Goal: Task Accomplishment & Management: Use online tool/utility

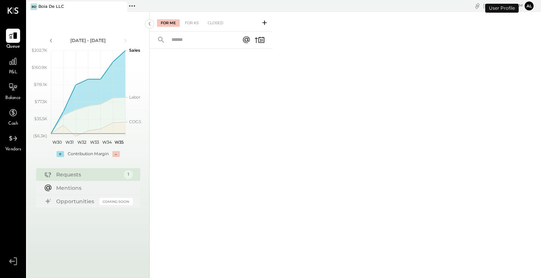
click at [531, 4] on button "Al" at bounding box center [528, 5] width 9 height 9
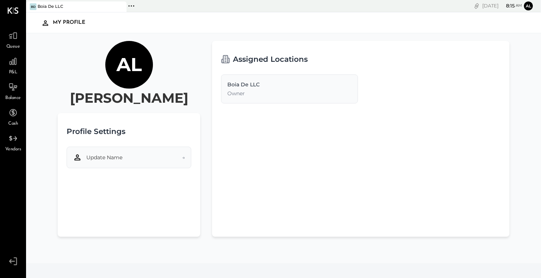
click at [120, 161] on span "Update Name" at bounding box center [104, 157] width 36 height 7
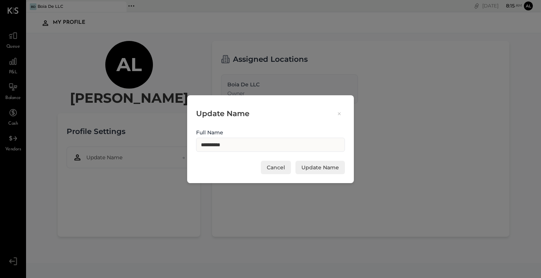
click at [275, 164] on button "Cancel" at bounding box center [276, 167] width 30 height 13
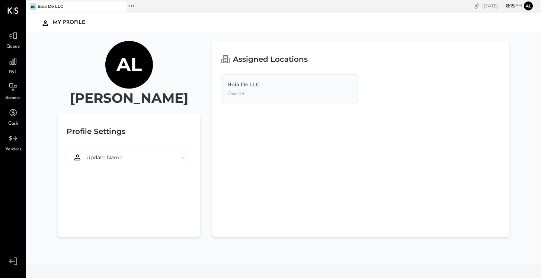
click at [57, 4] on div "Boia De LLC" at bounding box center [51, 7] width 26 height 6
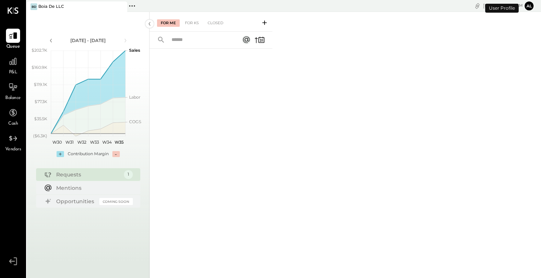
click at [130, 6] on icon at bounding box center [129, 5] width 1 height 1
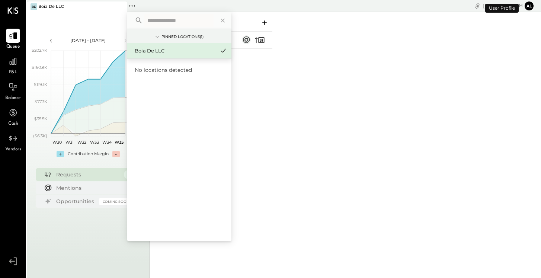
click at [176, 70] on span "No locations detected" at bounding box center [163, 70] width 57 height 7
click at [181, 39] on div "Pinned Locations ( 1 )" at bounding box center [182, 36] width 42 height 5
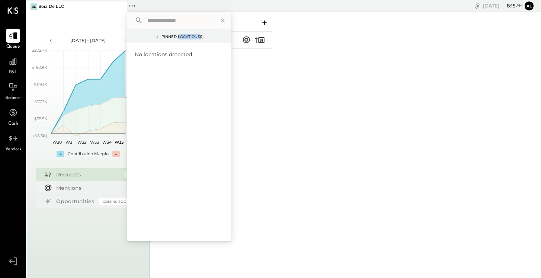
click at [181, 39] on div "Pinned Locations ( 1 )" at bounding box center [182, 36] width 42 height 5
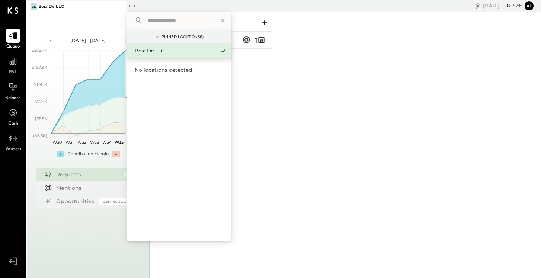
click at [222, 202] on div "No locations detected" at bounding box center [179, 150] width 104 height 182
click at [263, 201] on div at bounding box center [211, 153] width 123 height 209
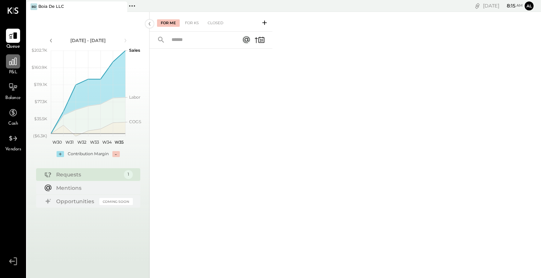
click at [12, 64] on icon at bounding box center [13, 62] width 10 height 10
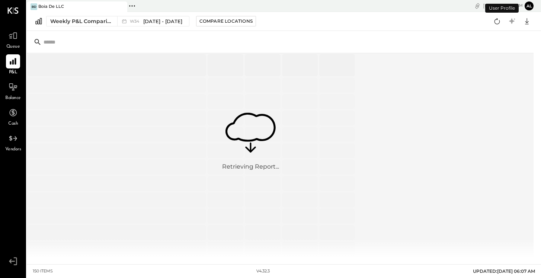
click at [12, 46] on span "Queue" at bounding box center [13, 47] width 14 height 7
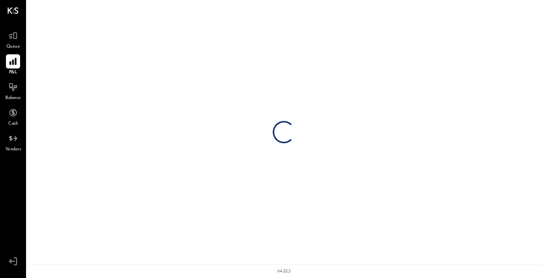
click at [10, 64] on icon at bounding box center [12, 61] width 7 height 7
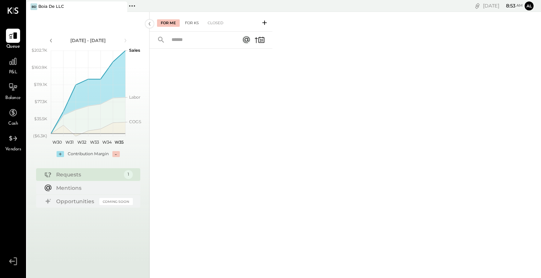
click at [189, 25] on div "For KS" at bounding box center [191, 22] width 21 height 7
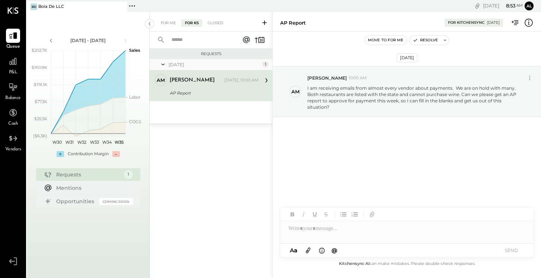
click at [270, 22] on button at bounding box center [265, 22] width 12 height 9
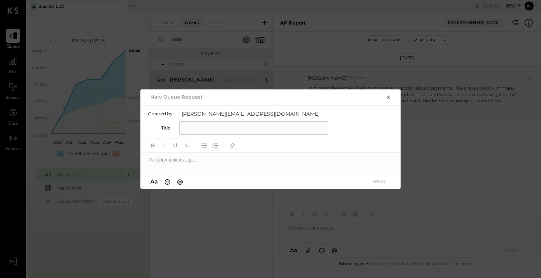
click at [217, 129] on input "text" at bounding box center [253, 127] width 149 height 13
type input "*"
type input "**********"
click at [170, 166] on div at bounding box center [271, 160] width 260 height 15
